Goal: Find specific page/section: Find specific page/section

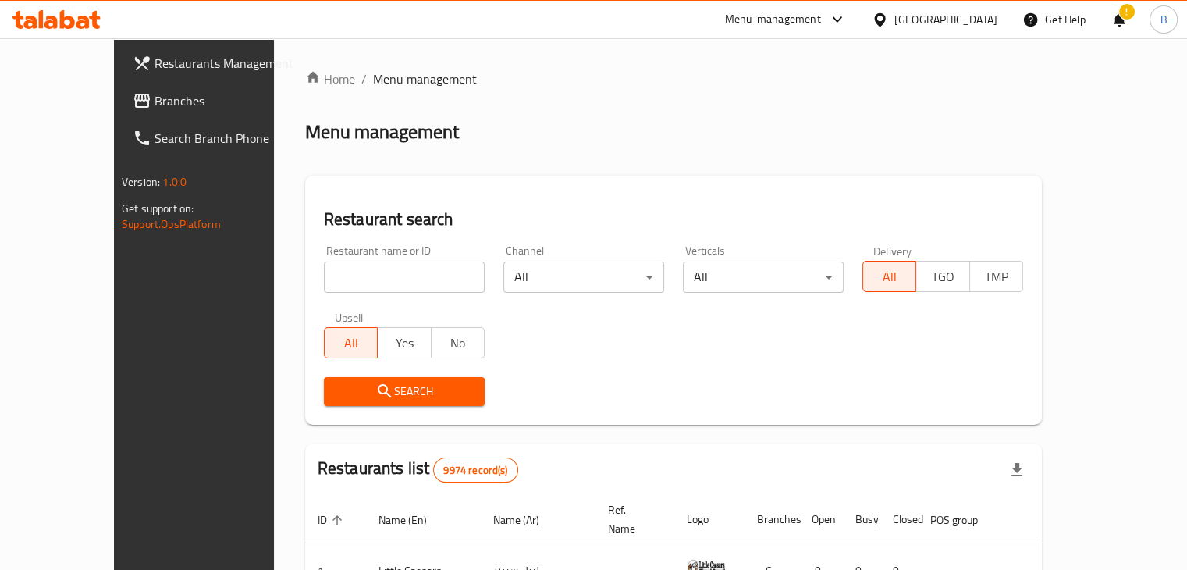
click at [393, 275] on input "search" at bounding box center [404, 276] width 161 height 31
paste input "Shamshon"
type input "Shamshon"
click button "Search" at bounding box center [404, 391] width 161 height 29
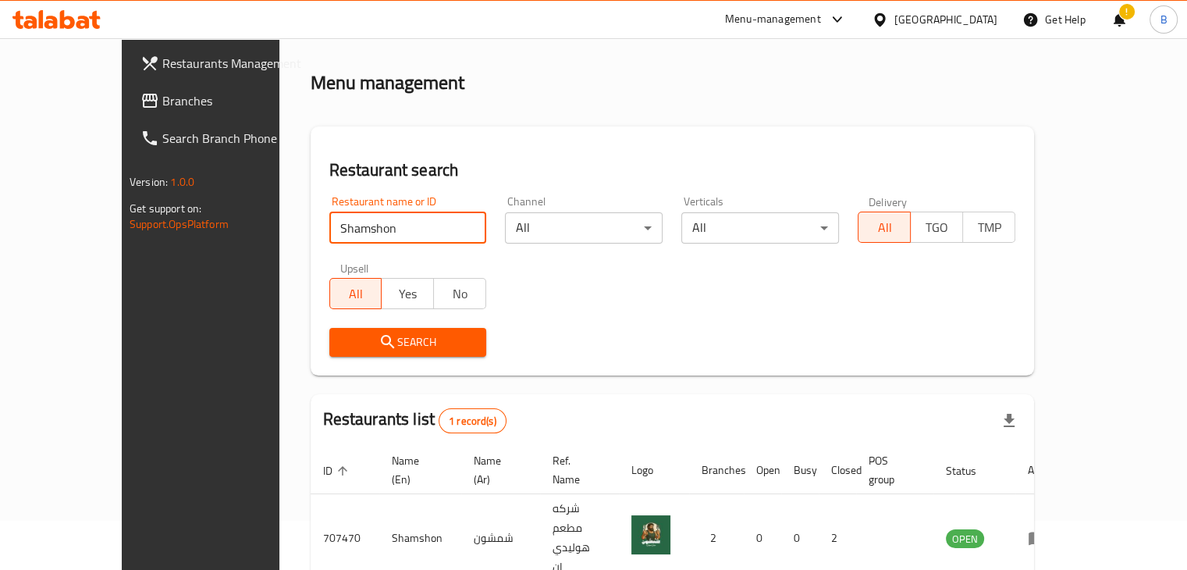
scroll to position [95, 0]
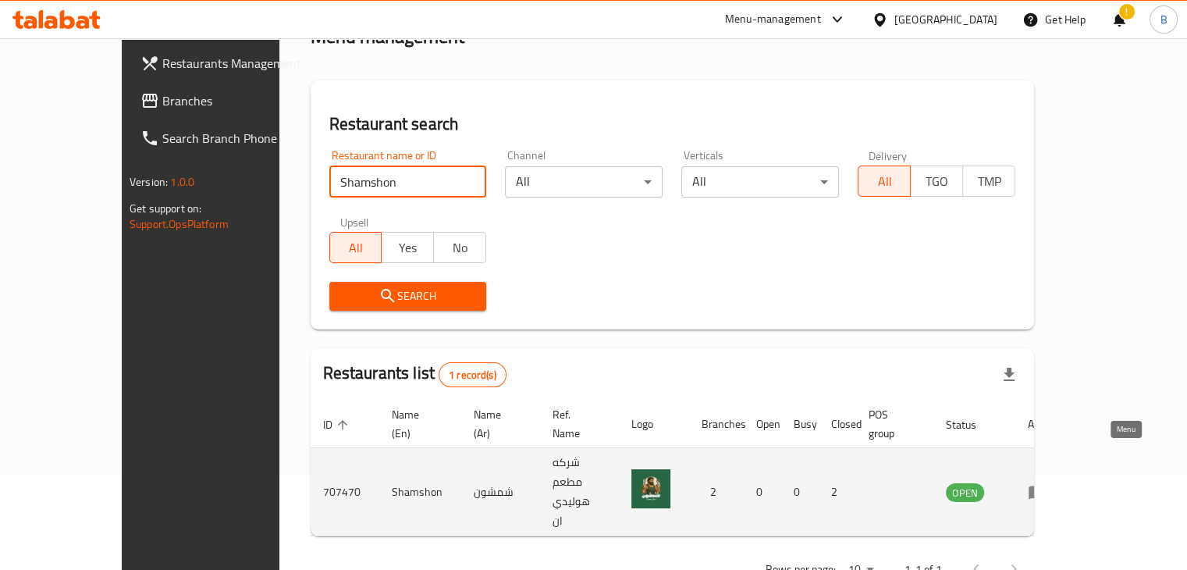
click at [1046, 486] on icon "enhanced table" at bounding box center [1037, 492] width 17 height 13
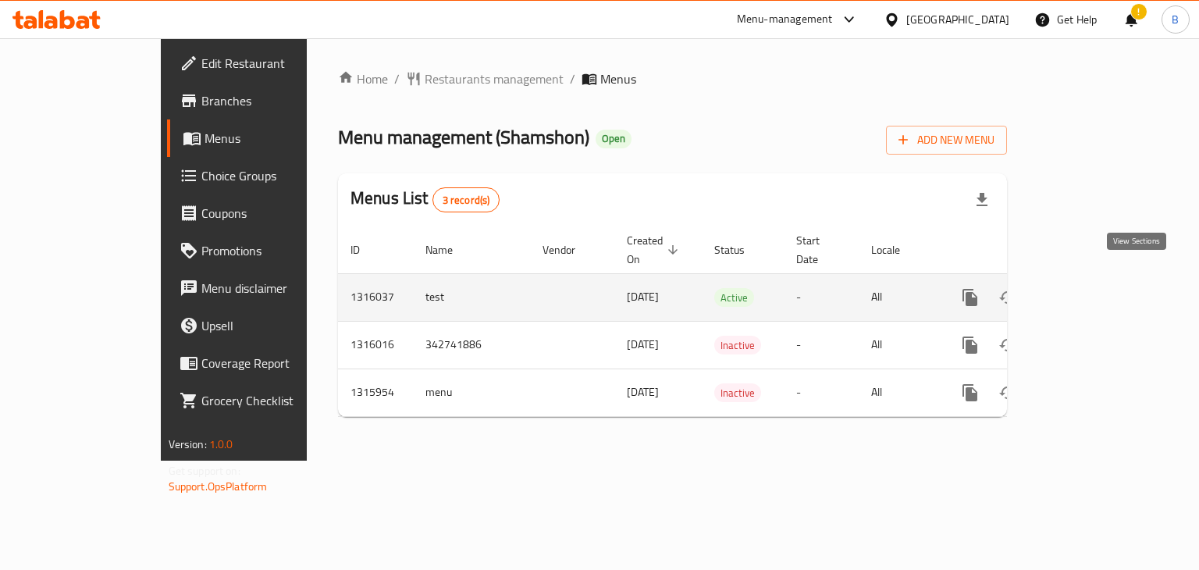
click at [1092, 288] on icon "enhanced table" at bounding box center [1082, 297] width 19 height 19
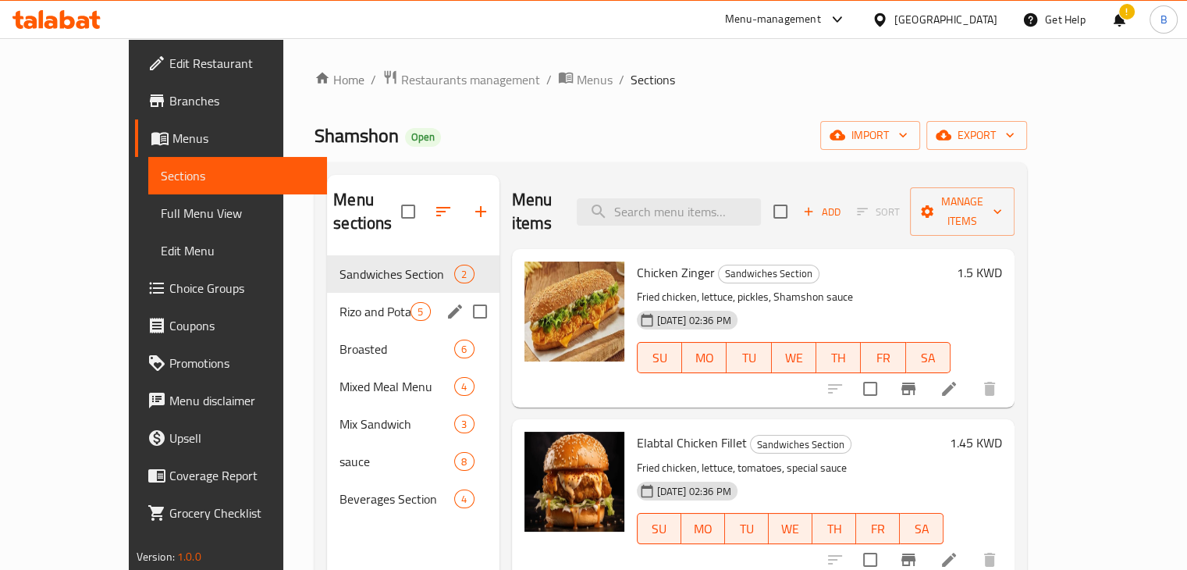
click at [335, 302] on div "Rizo and Potato Section 5" at bounding box center [413, 311] width 172 height 37
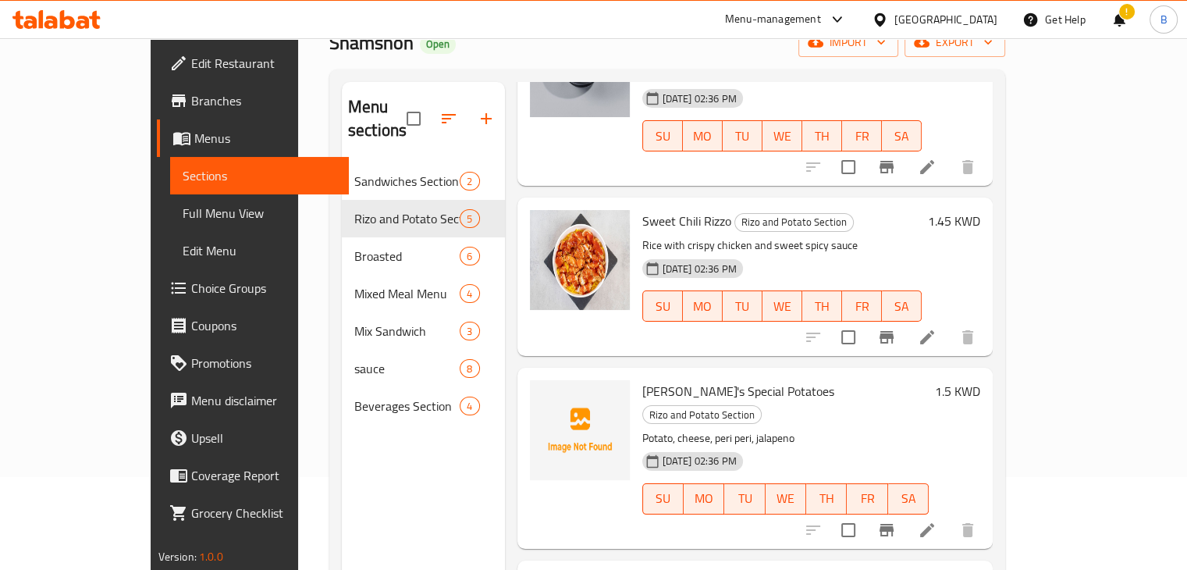
scroll to position [219, 0]
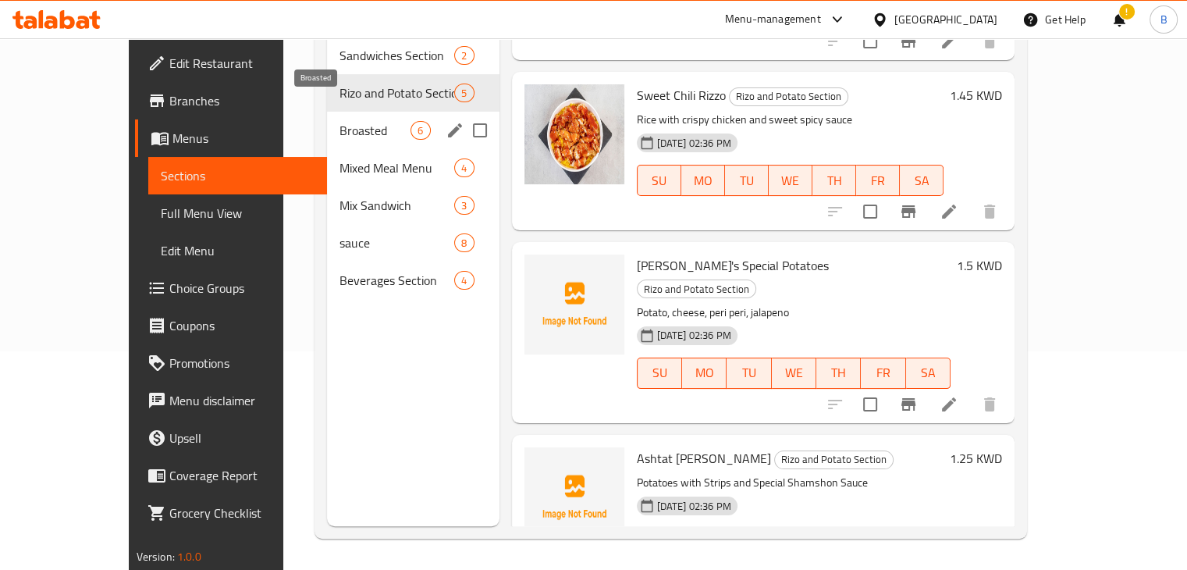
click at [339, 121] on span "Broasted" at bounding box center [374, 130] width 71 height 19
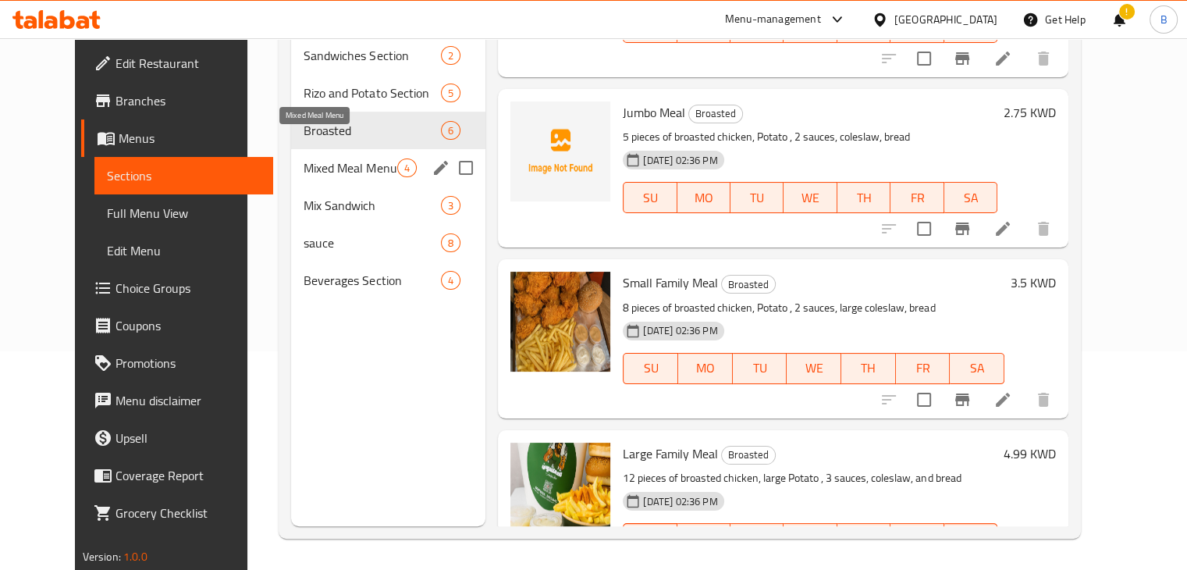
click at [304, 158] on span "Mixed Meal Menu" at bounding box center [351, 167] width 94 height 19
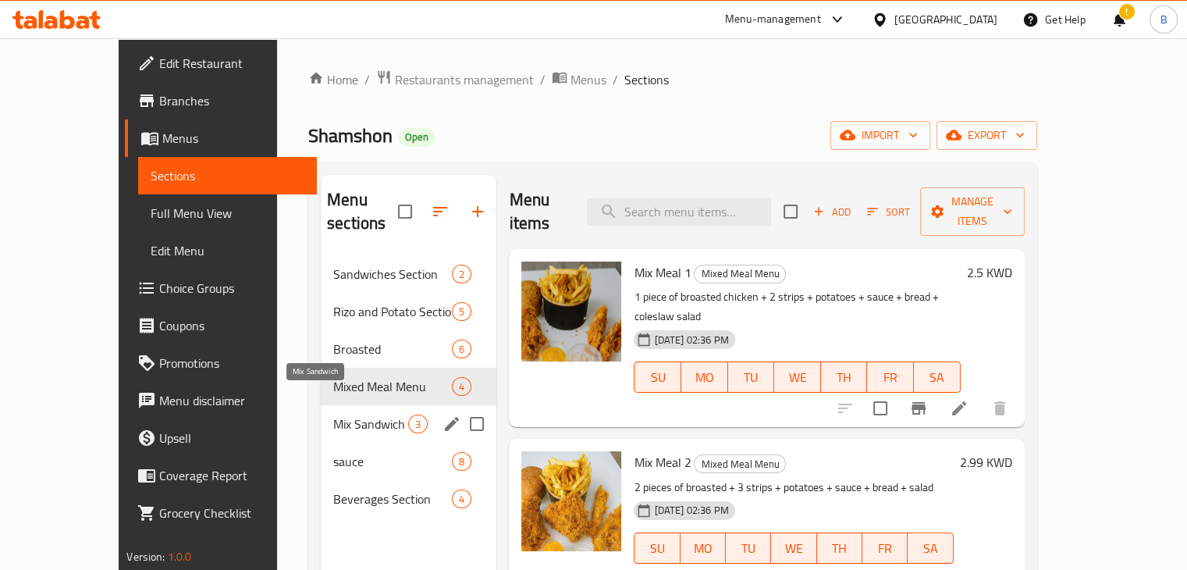
click at [333, 414] on span "Mix Sandwich" at bounding box center [370, 423] width 75 height 19
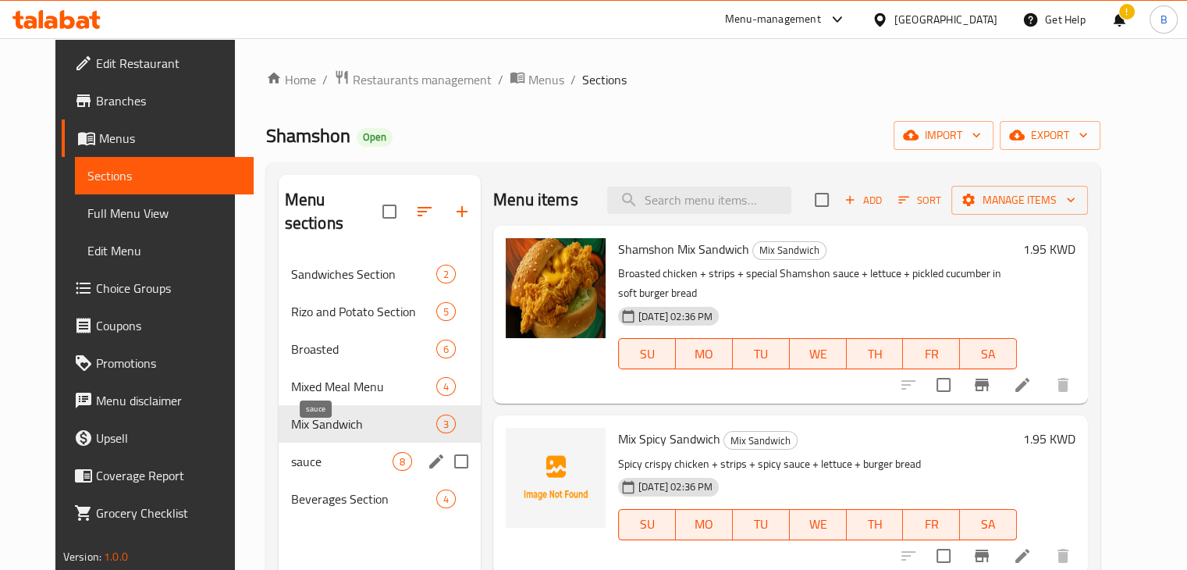
click at [338, 452] on span "sauce" at bounding box center [341, 461] width 101 height 19
